Goal: Information Seeking & Learning: Learn about a topic

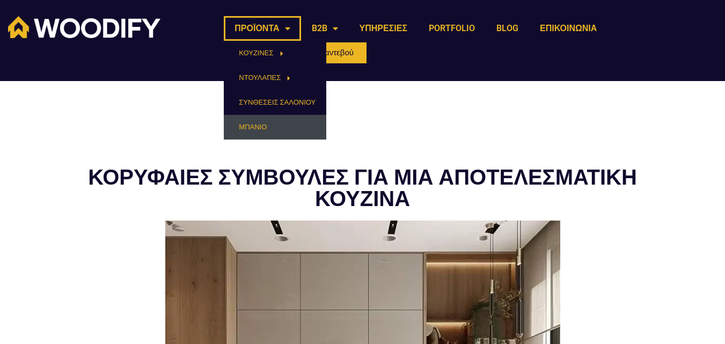
click at [255, 126] on link "ΜΠΑΝΙΟ" at bounding box center [275, 127] width 103 height 25
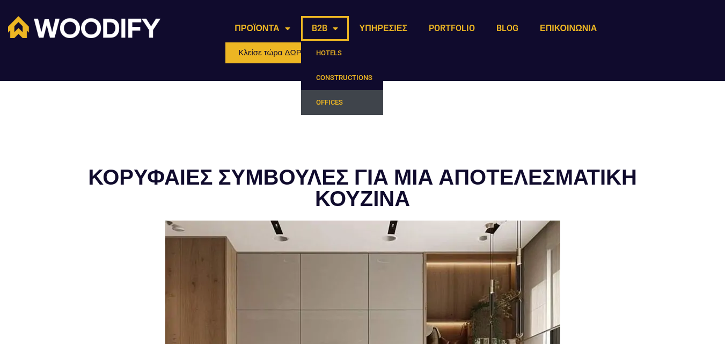
click at [331, 100] on link "OFFICES" at bounding box center [342, 102] width 82 height 25
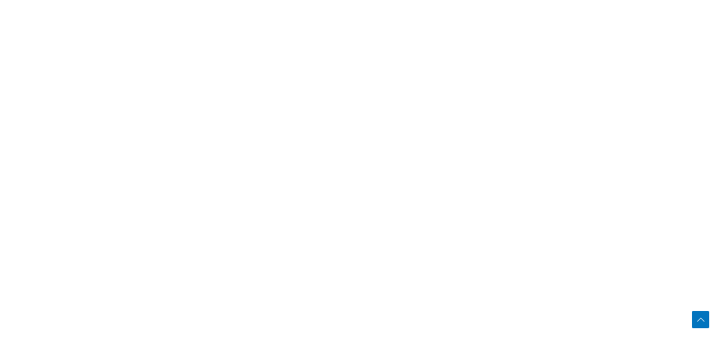
scroll to position [2308, 0]
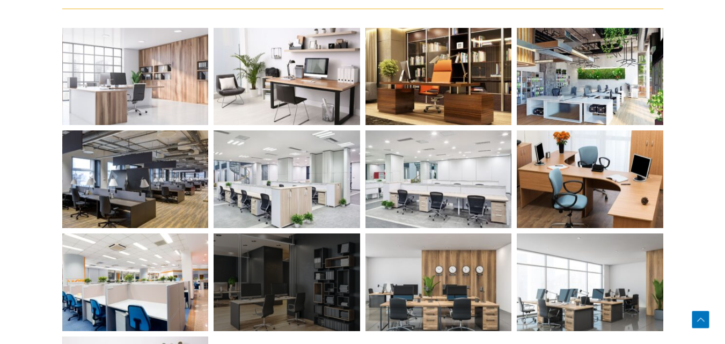
click at [277, 282] on div at bounding box center [287, 283] width 147 height 98
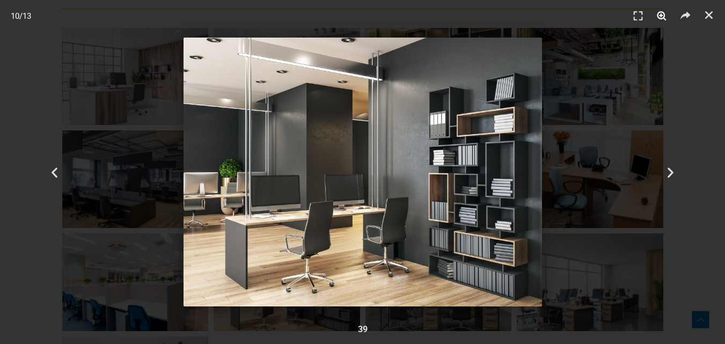
click at [660, 15] on icon "Μεγένθυνση" at bounding box center [662, 16] width 16 height 16
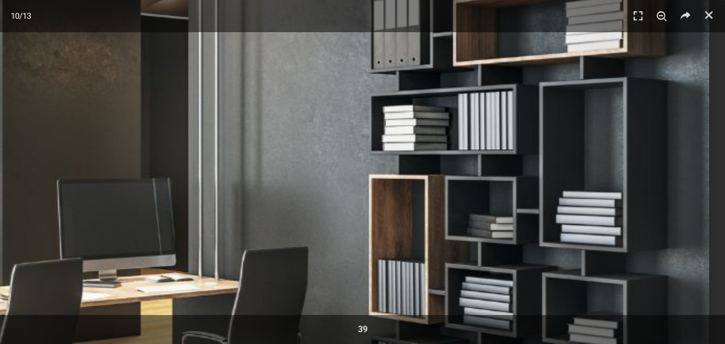
click at [404, 144] on img "10 / 13" at bounding box center [171, 171] width 1076 height 807
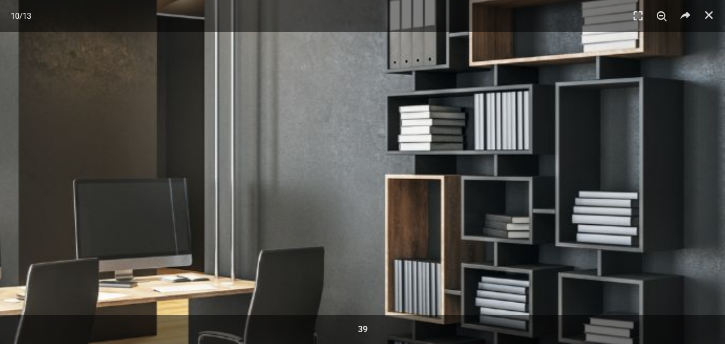
click at [410, 143] on img "10 / 13" at bounding box center [187, 171] width 1076 height 807
click at [662, 19] on icon "Μεγένθυνση" at bounding box center [662, 16] width 16 height 16
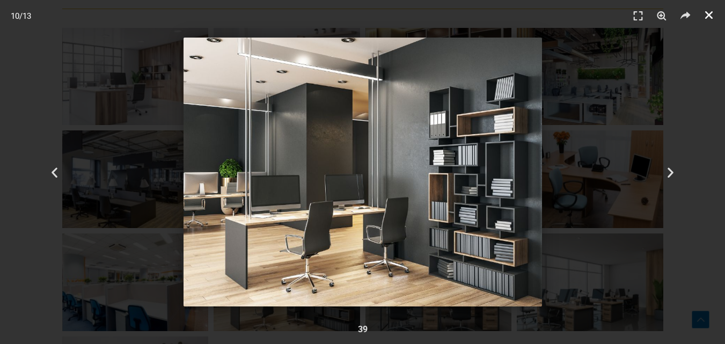
click at [710, 14] on icon "Κλείσιμο (Esc)" at bounding box center [709, 15] width 11 height 11
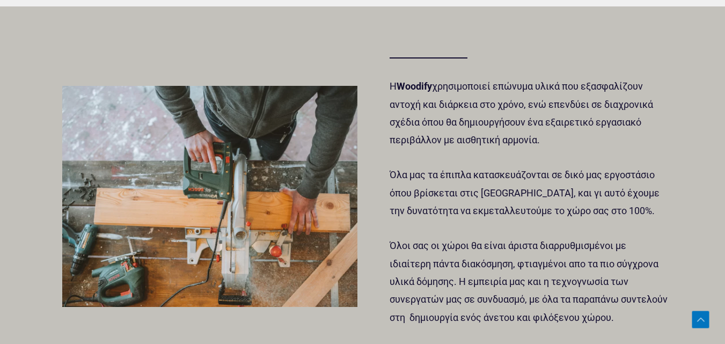
scroll to position [1933, 0]
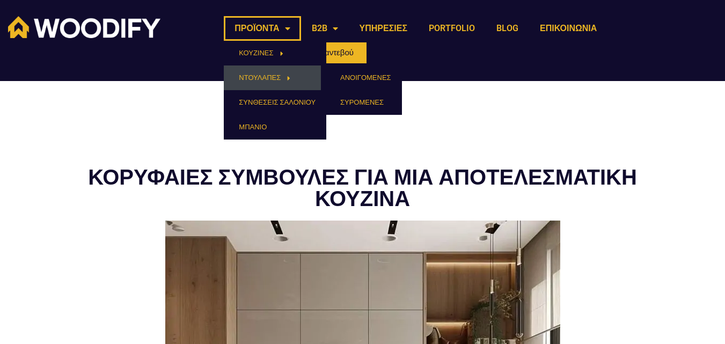
click at [260, 73] on link "ΝΤΟΥΛΑΠΕΣ" at bounding box center [275, 77] width 103 height 25
click at [355, 103] on link "ΣΥΡΟΜΕΝΕΣ" at bounding box center [361, 102] width 81 height 25
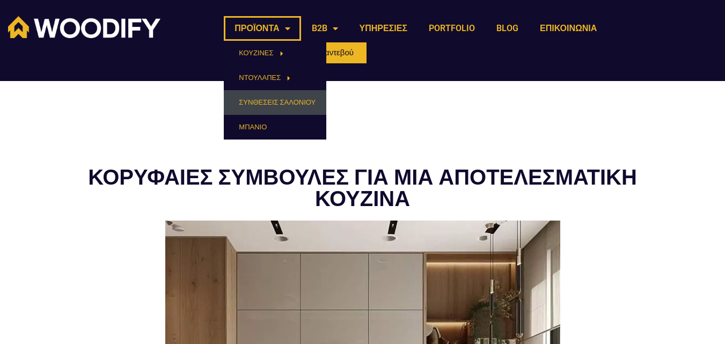
click at [253, 103] on link "ΣΥΝΘΕΣΕΙΣ ΣΑΛΟΝΙΟΥ" at bounding box center [275, 102] width 103 height 25
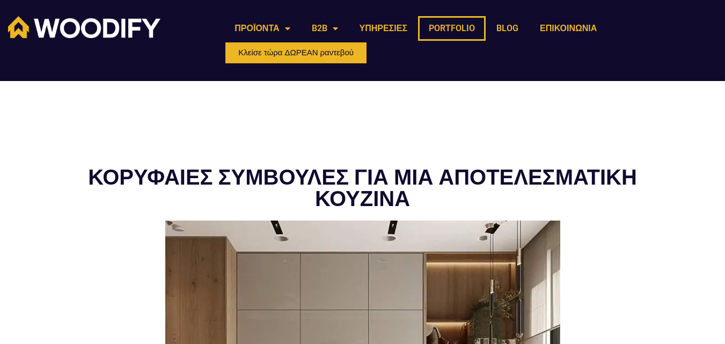
click at [430, 27] on link "PORTFOLIO" at bounding box center [452, 28] width 68 height 25
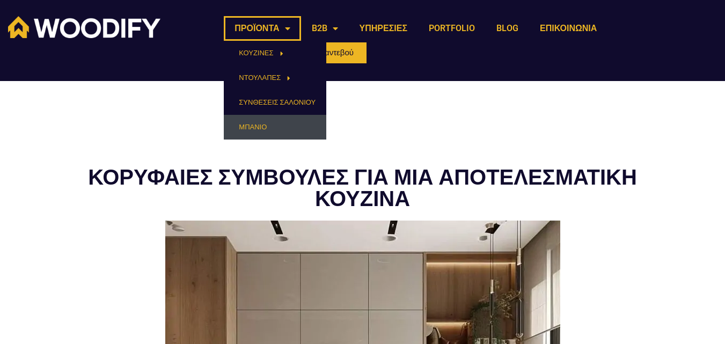
click at [258, 129] on link "ΜΠΑΝΙΟ" at bounding box center [275, 127] width 103 height 25
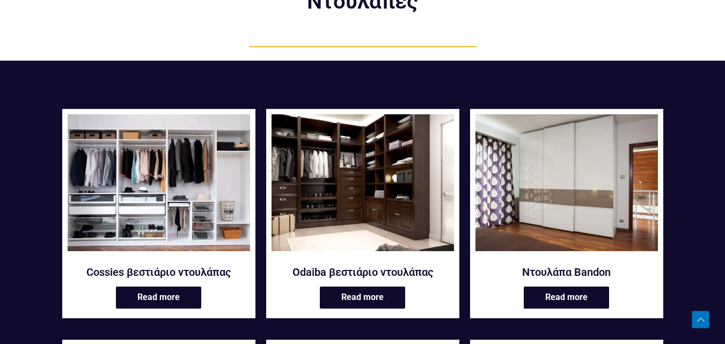
scroll to position [107, 0]
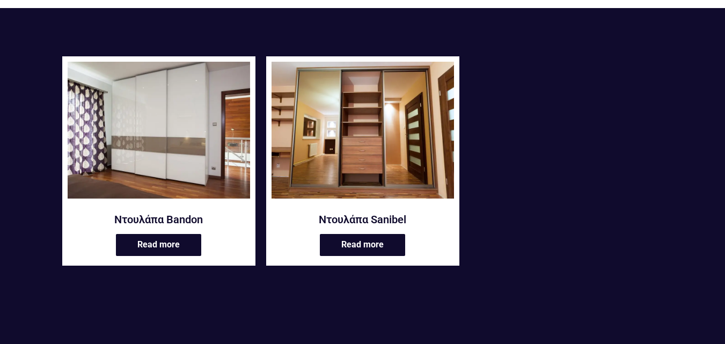
scroll to position [161, 0]
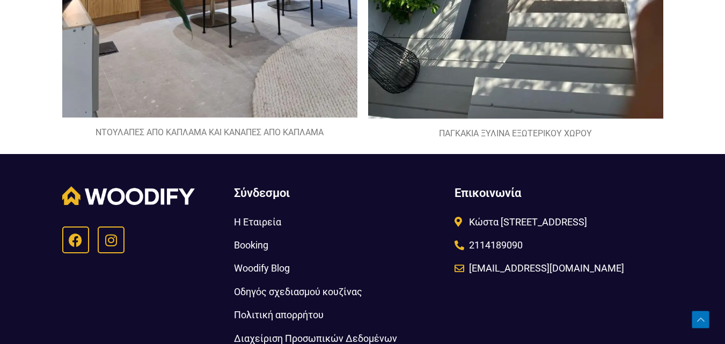
scroll to position [2469, 0]
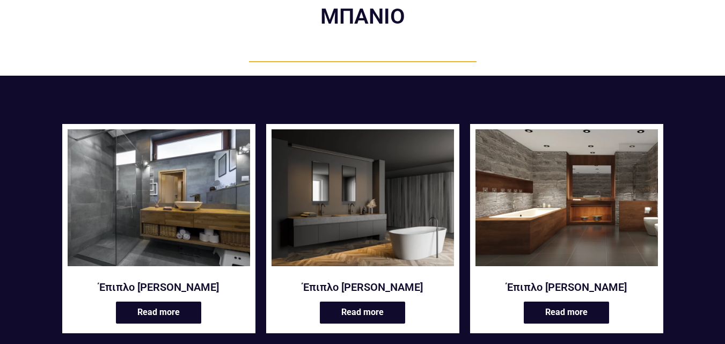
scroll to position [161, 0]
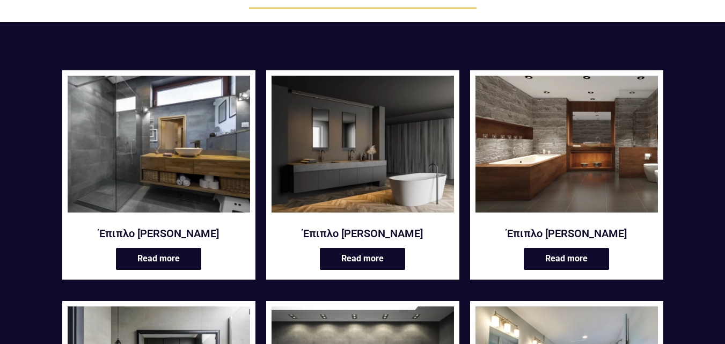
click at [154, 135] on img at bounding box center [159, 144] width 183 height 137
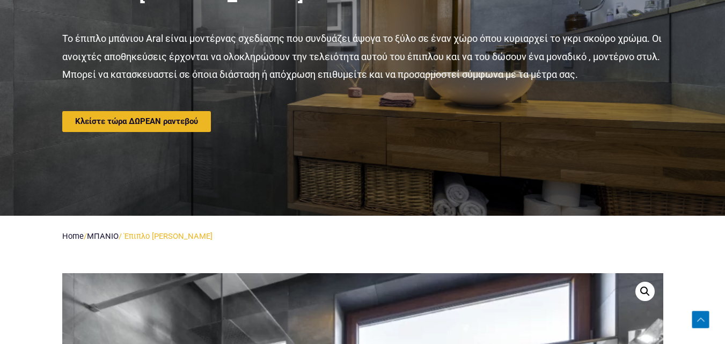
scroll to position [161, 0]
